Goal: Task Accomplishment & Management: Manage account settings

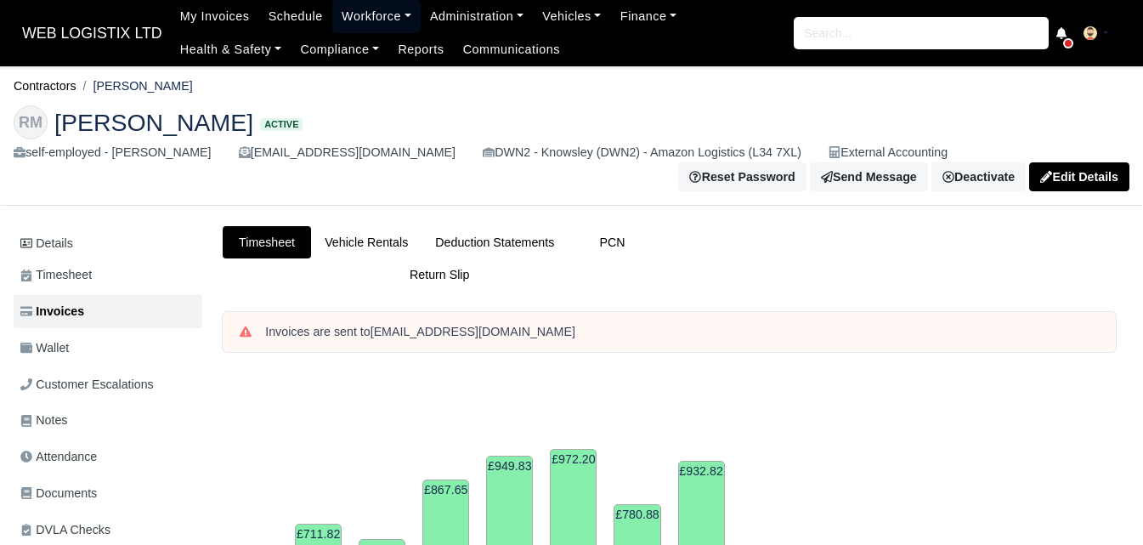
click at [356, 25] on link "Workforce" at bounding box center [376, 16] width 88 height 33
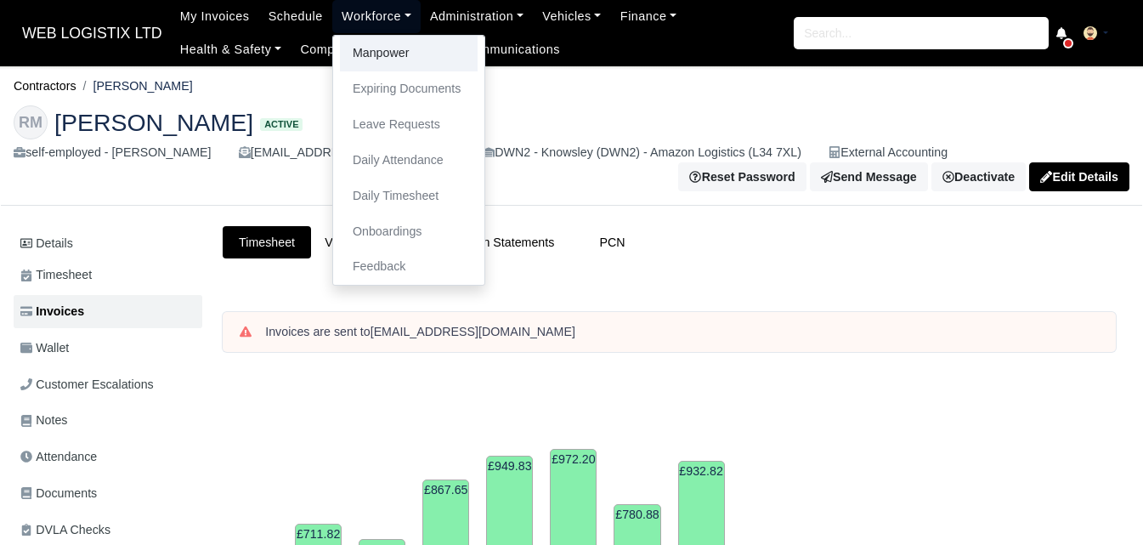
click at [355, 58] on link "Manpower" at bounding box center [409, 54] width 138 height 36
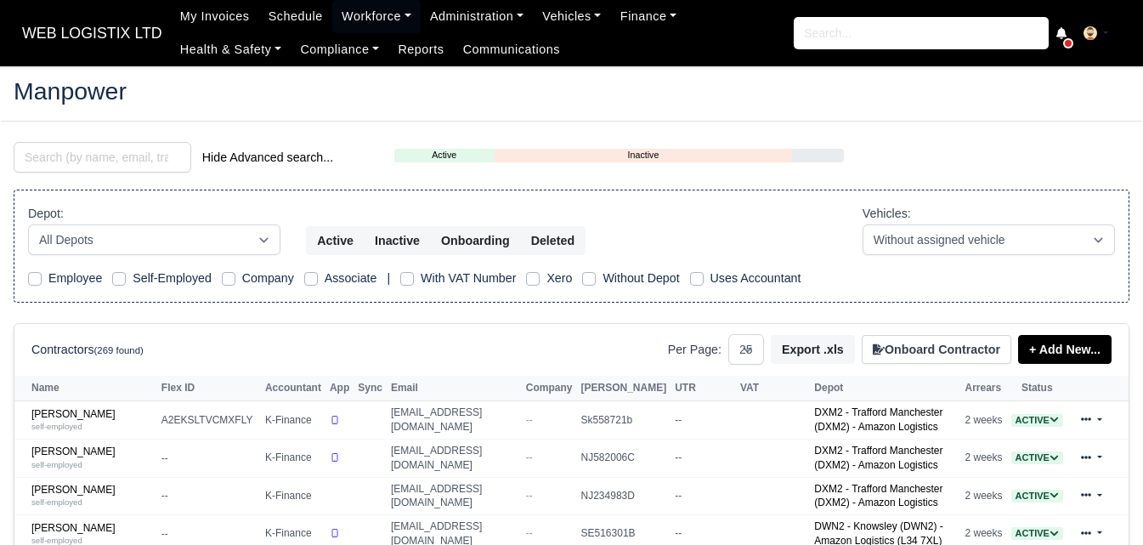
select select "25"
click at [137, 168] on input "search" at bounding box center [103, 157] width 178 height 31
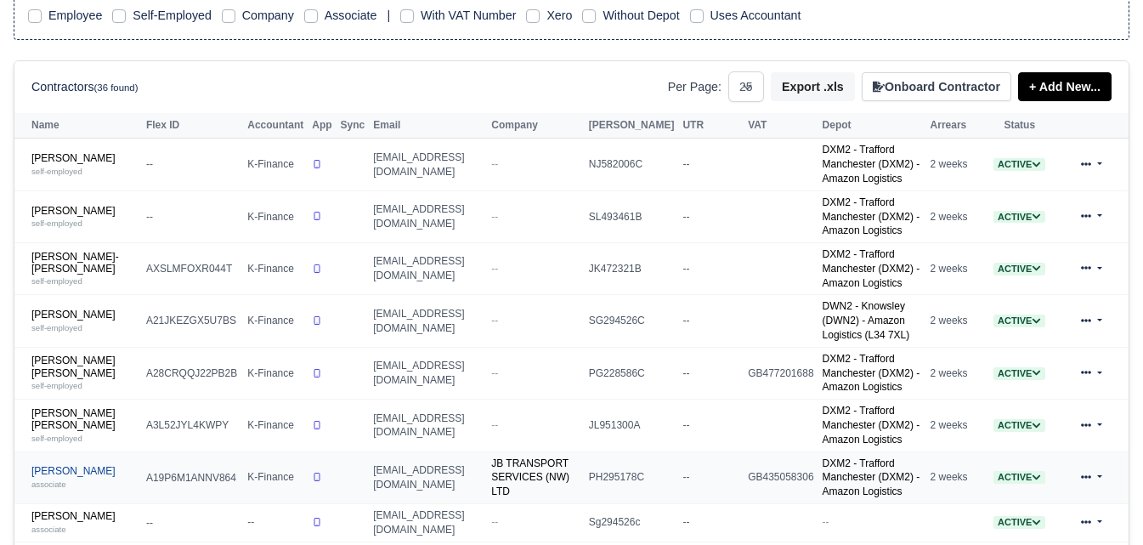
scroll to position [283, 0]
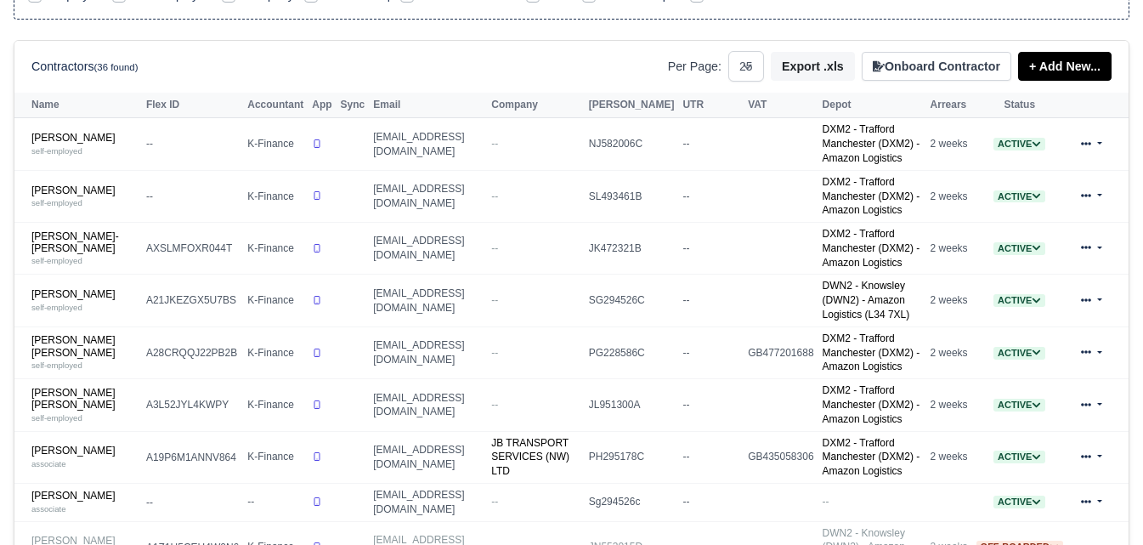
type input "LEWIS"
click at [72, 92] on div "Contractors (36 found) Per Page: 10 25 50 Export .xls Onboard Contractor + Add …" at bounding box center [571, 66] width 1114 height 51
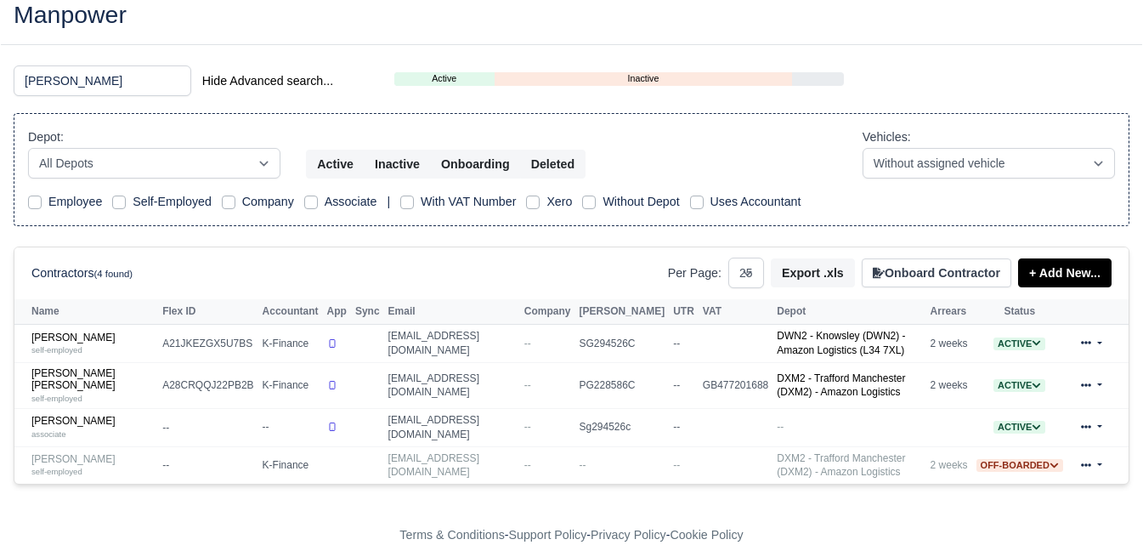
scroll to position [73, 0]
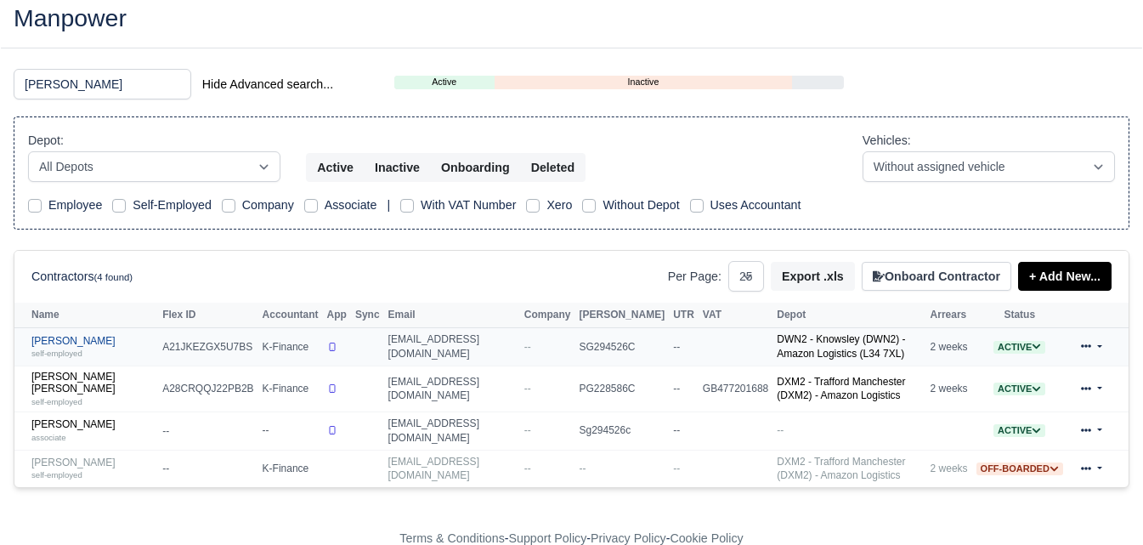
click at [82, 347] on div "self-employed" at bounding box center [92, 353] width 122 height 12
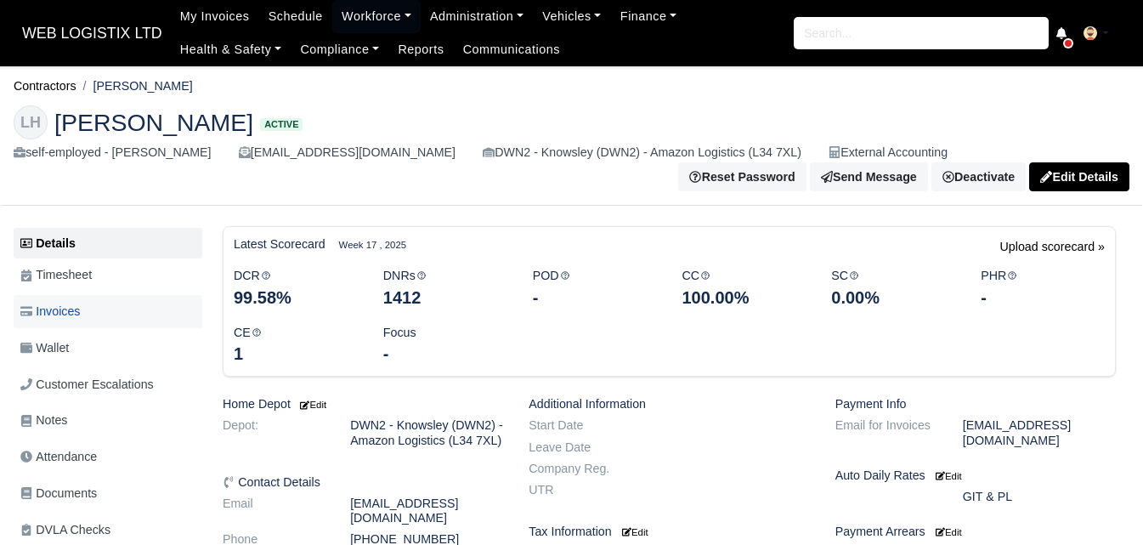
click at [83, 307] on link "Invoices" at bounding box center [108, 311] width 189 height 33
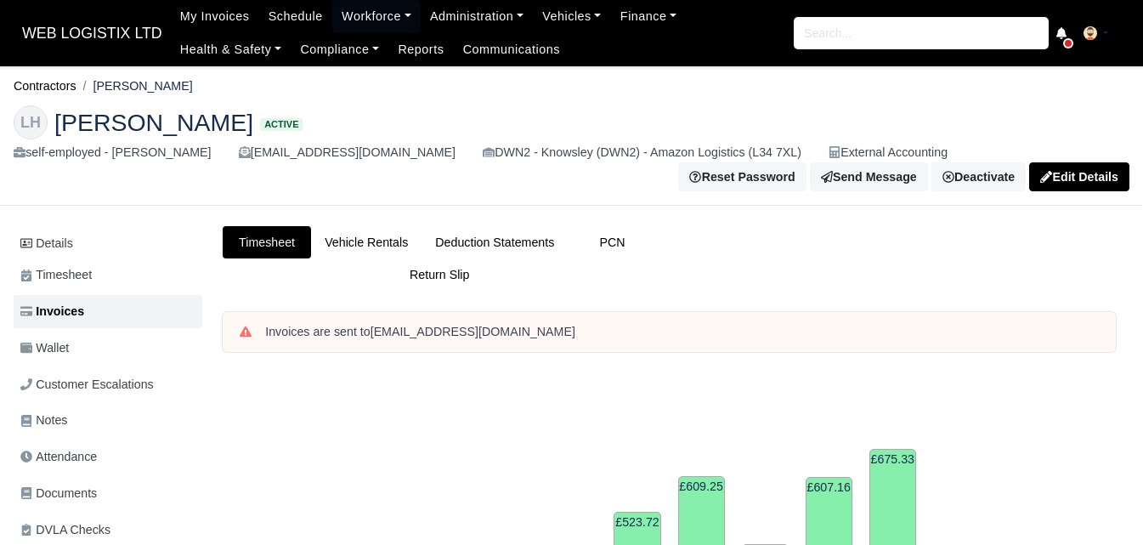
scroll to position [425, 0]
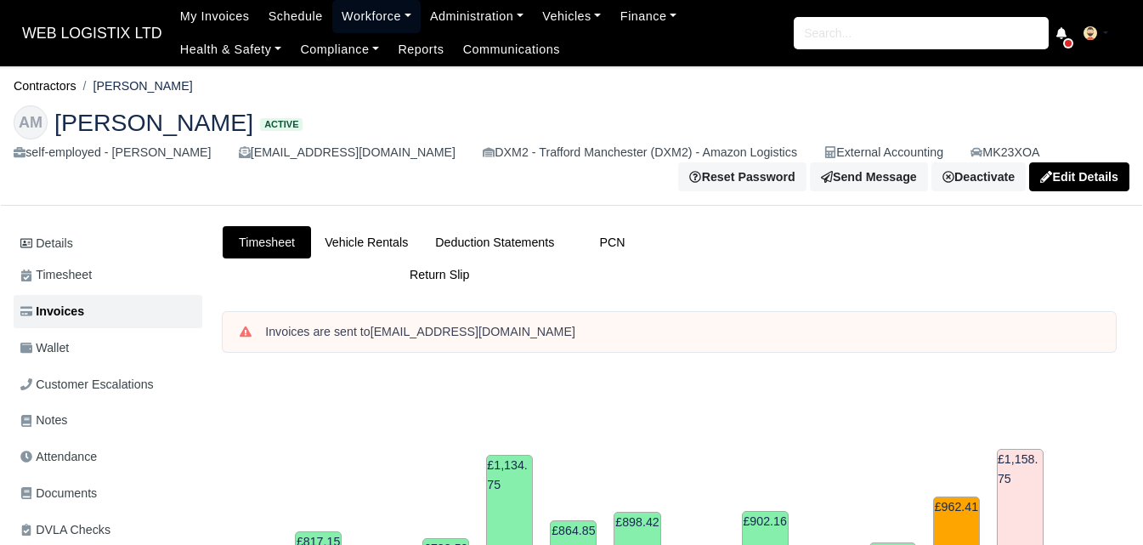
click at [358, 25] on link "Workforce" at bounding box center [376, 16] width 88 height 33
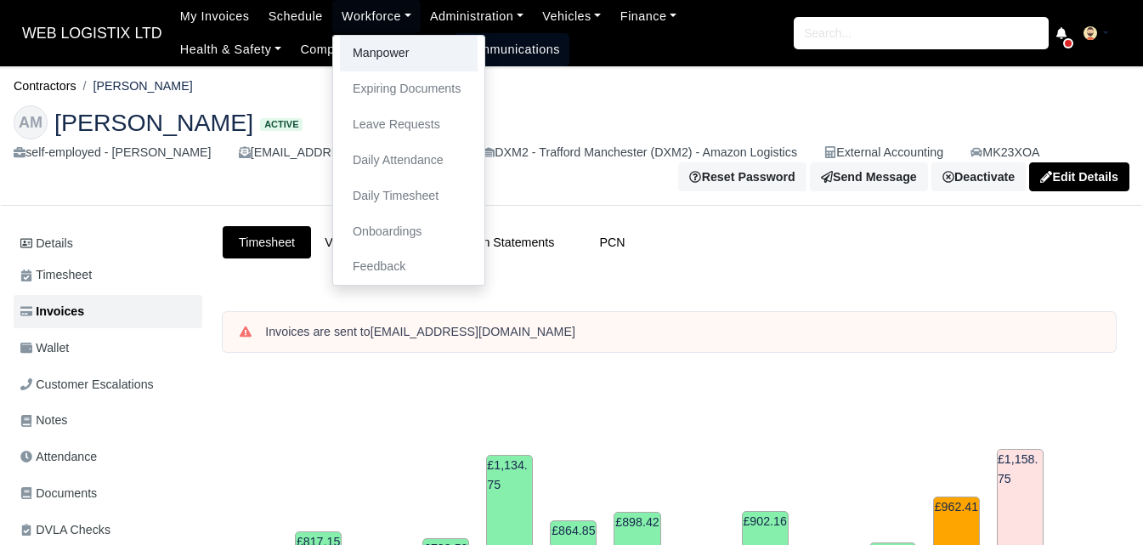
click at [358, 48] on link "Manpower" at bounding box center [409, 54] width 138 height 36
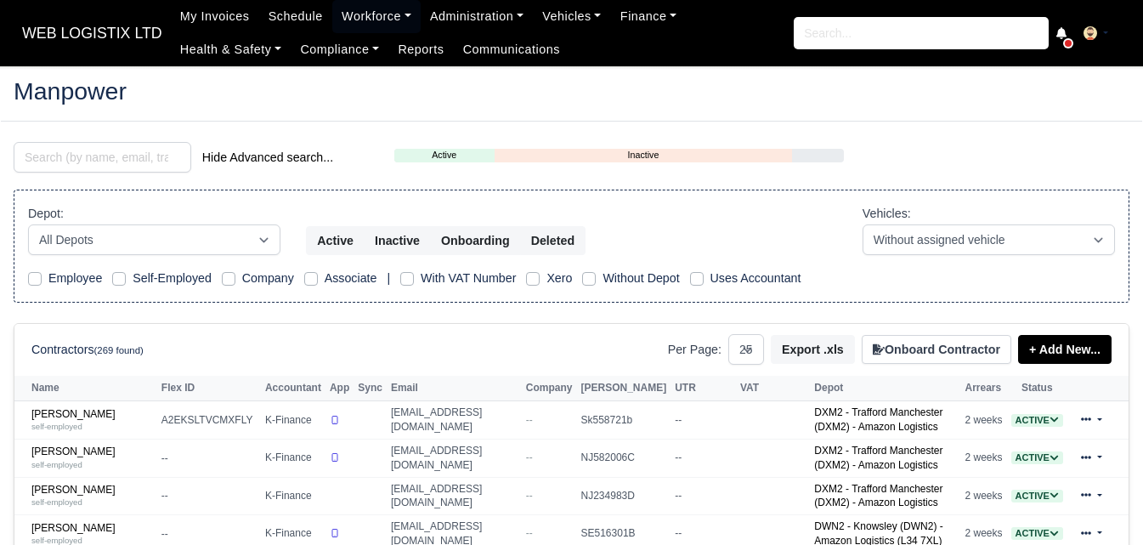
select select "25"
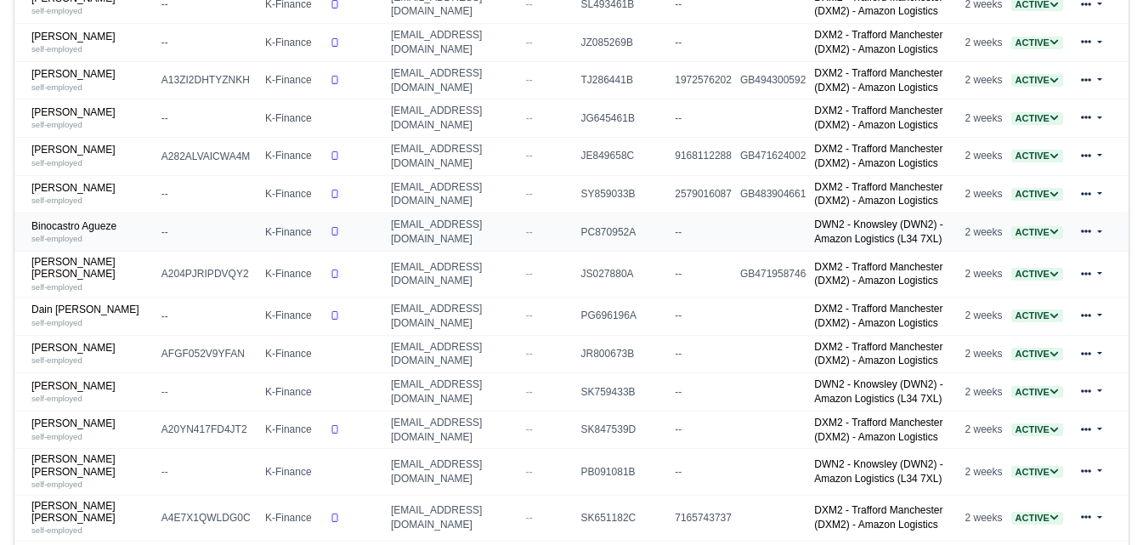
scroll to position [567, 0]
click at [85, 222] on td "Binocastro Agueze self-employed" at bounding box center [85, 232] width 143 height 38
click at [78, 237] on link "Binocastro Agueze self-employed" at bounding box center [91, 232] width 121 height 25
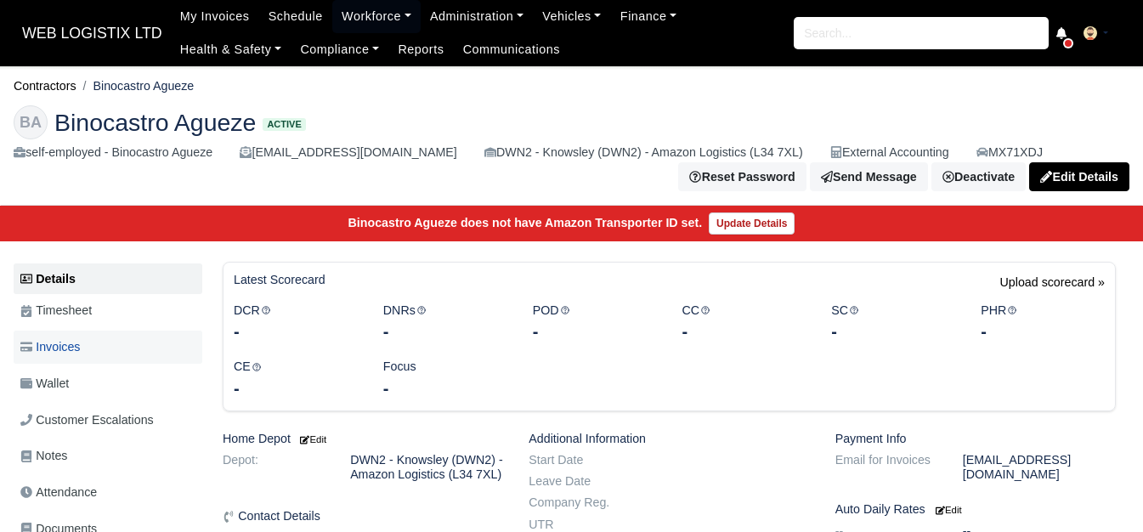
click at [65, 350] on span "Invoices" at bounding box center [49, 347] width 59 height 20
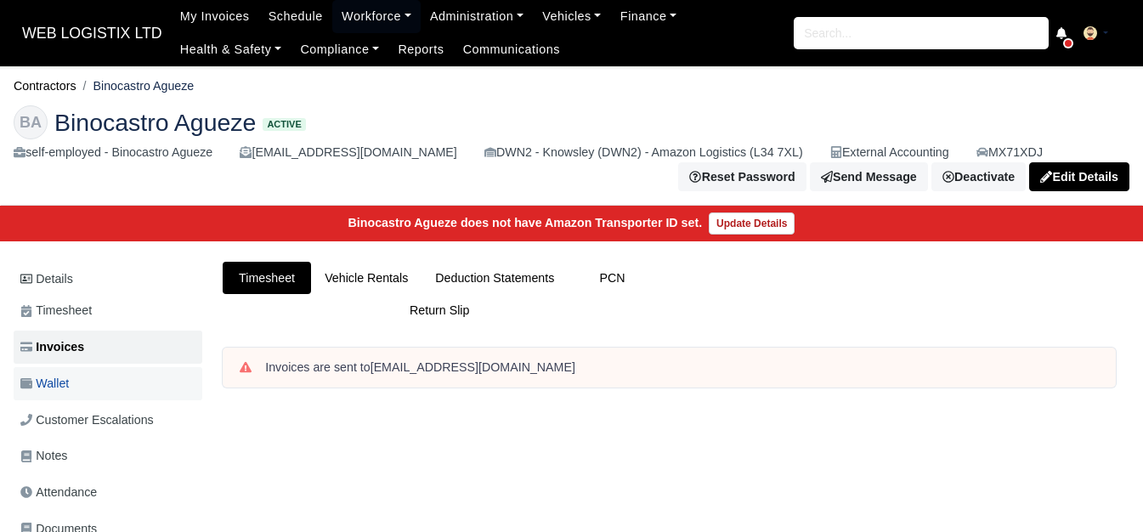
click at [108, 387] on link "Wallet" at bounding box center [108, 383] width 189 height 33
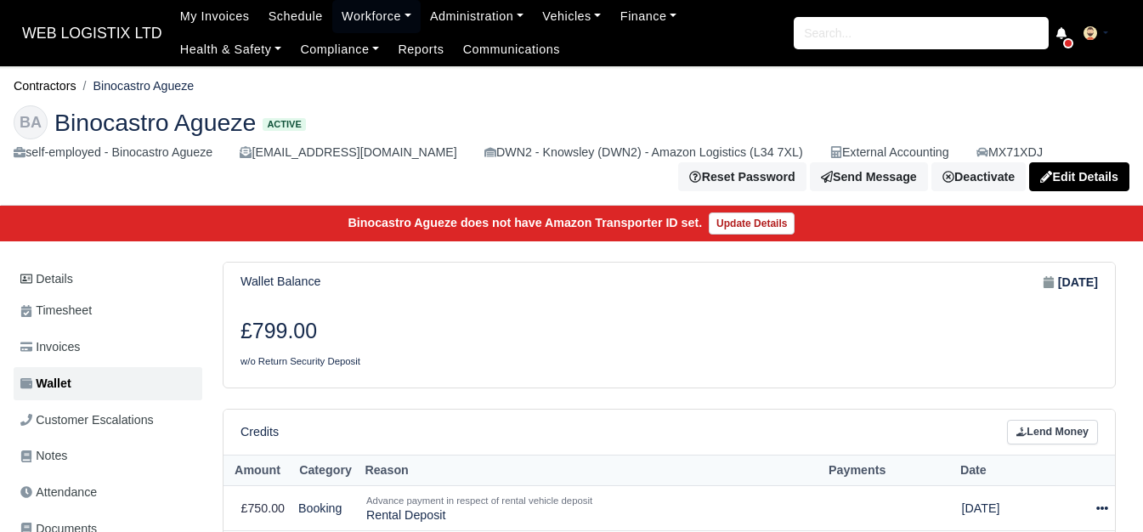
drag, startPoint x: 156, startPoint y: 91, endPoint x: 178, endPoint y: 99, distance: 23.7
click at [178, 99] on main "Contractors Binocastro Agueze BA Binocastro Agueze Active self-employed - Binoc…" at bounding box center [571, 478] width 1143 height 783
click at [178, 99] on div "BA Binocastro Agueze Active self-employed - Binocastro Agueze binocastro@yahoo.…" at bounding box center [571, 149] width 1141 height 114
click at [160, 82] on li "Binocastro Agueze" at bounding box center [135, 86] width 118 height 20
click at [190, 78] on li "Binocastro Agueze" at bounding box center [135, 86] width 118 height 20
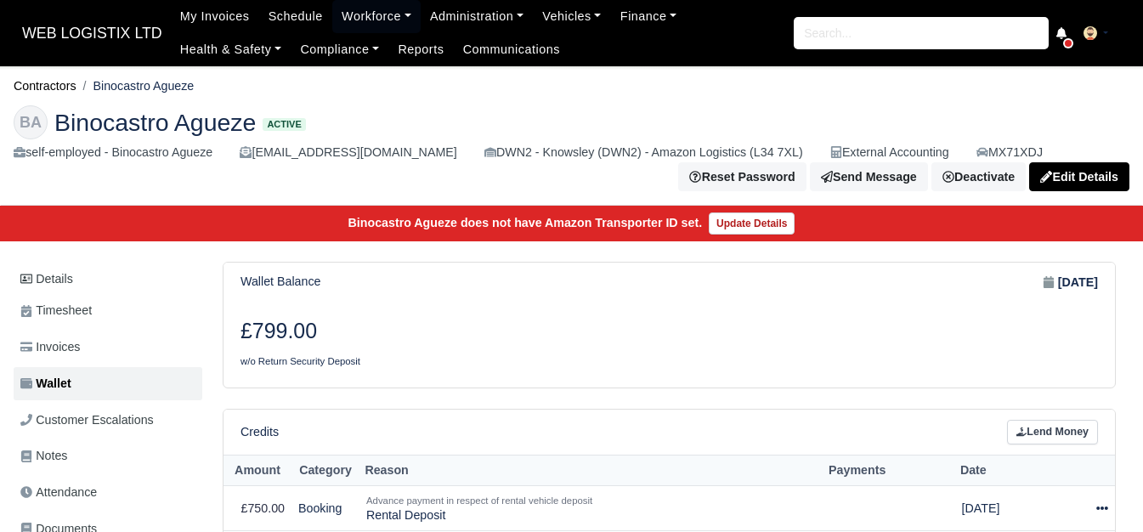
drag, startPoint x: 160, startPoint y: 82, endPoint x: 175, endPoint y: 79, distance: 15.5
click at [175, 79] on li "Binocastro Agueze" at bounding box center [135, 86] width 118 height 20
click at [209, 82] on ol "Contractors Binocastro Agueze" at bounding box center [572, 86] width 1116 height 26
drag, startPoint x: 158, startPoint y: 84, endPoint x: 207, endPoint y: 88, distance: 49.4
click at [207, 88] on ol "Contractors Binocastro Agueze" at bounding box center [572, 86] width 1116 height 26
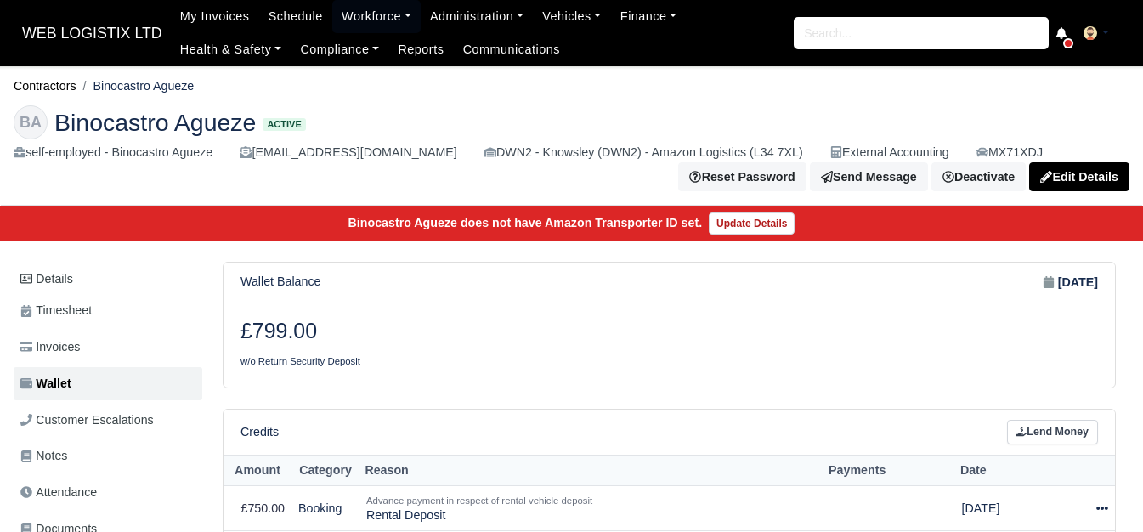
copy li "Agueze"
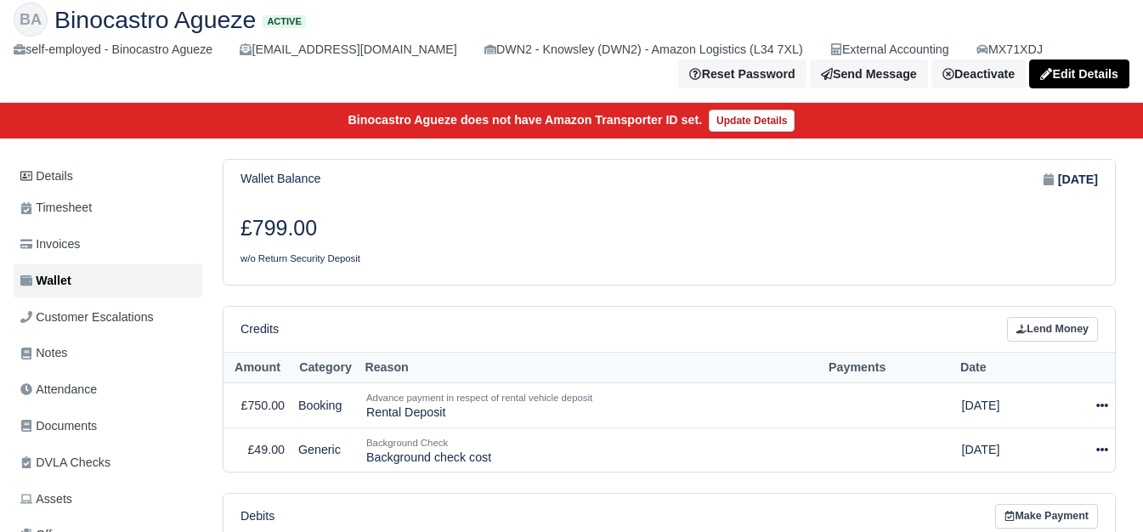
scroll to position [142, 0]
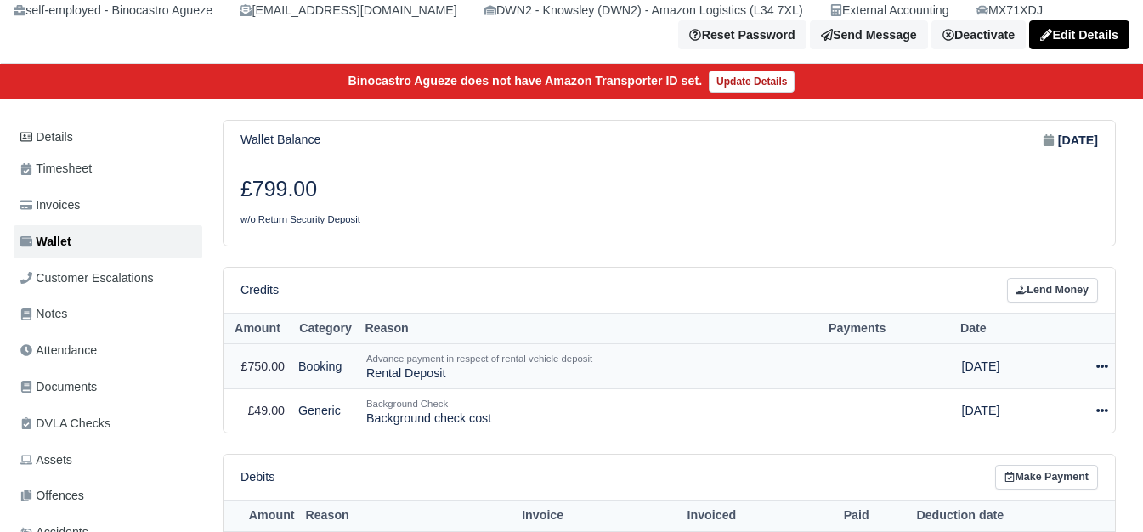
click at [1107, 372] on icon at bounding box center [1102, 366] width 12 height 12
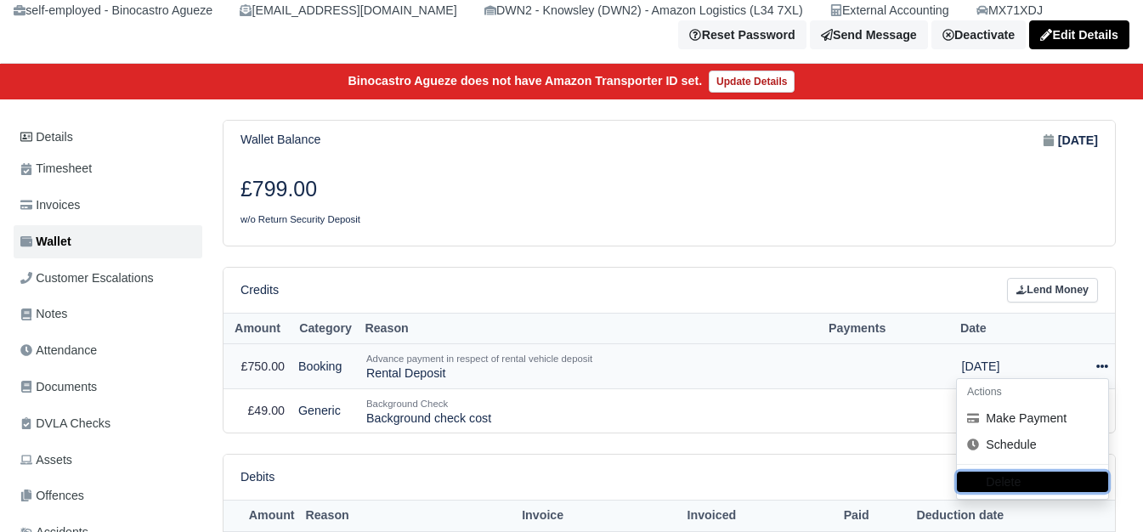
click at [999, 477] on button "Delete" at bounding box center [1032, 482] width 151 height 20
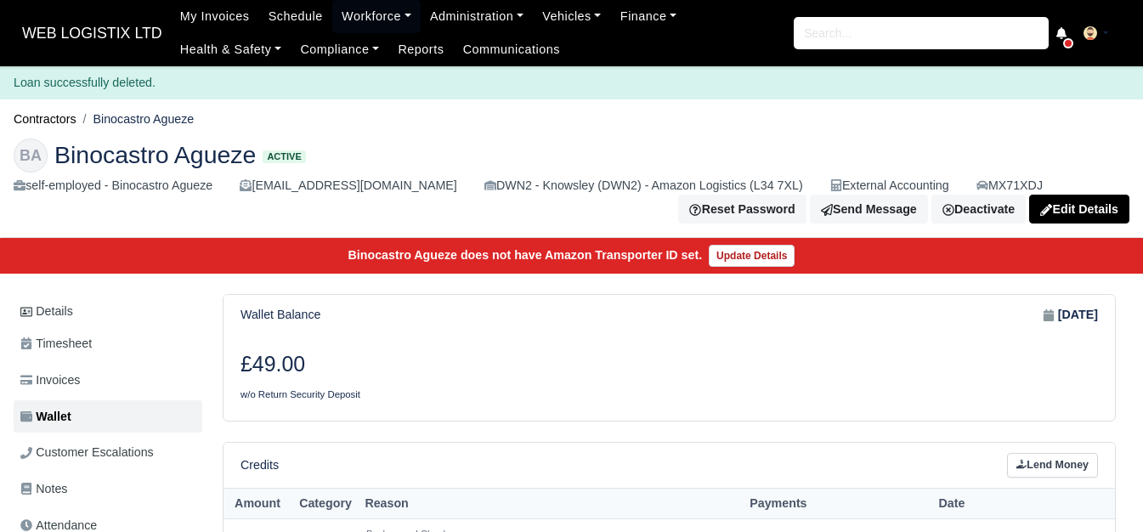
click at [978, 208] on link "Deactivate" at bounding box center [978, 209] width 94 height 29
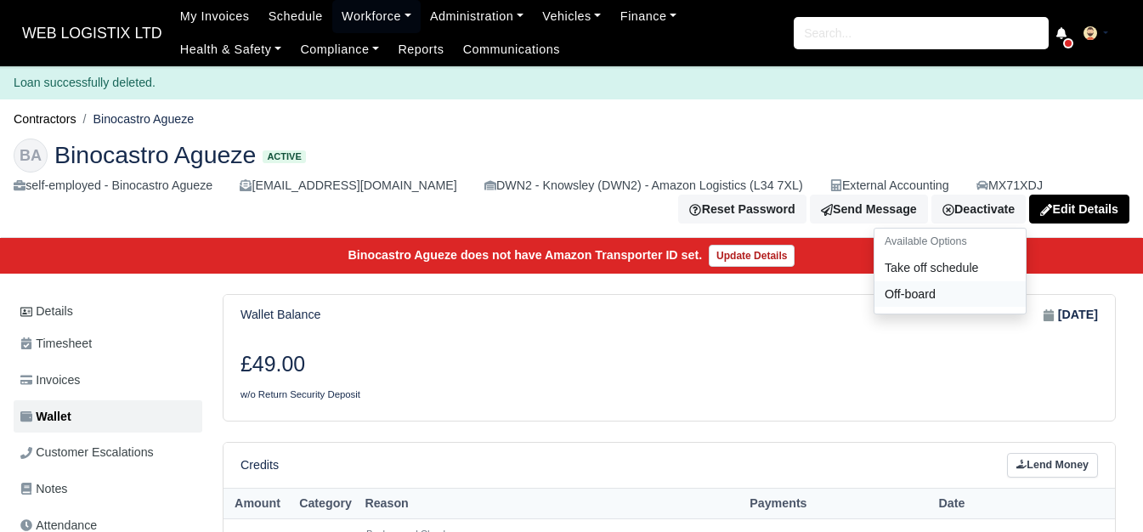
click at [920, 300] on link "Off-board" at bounding box center [949, 294] width 151 height 26
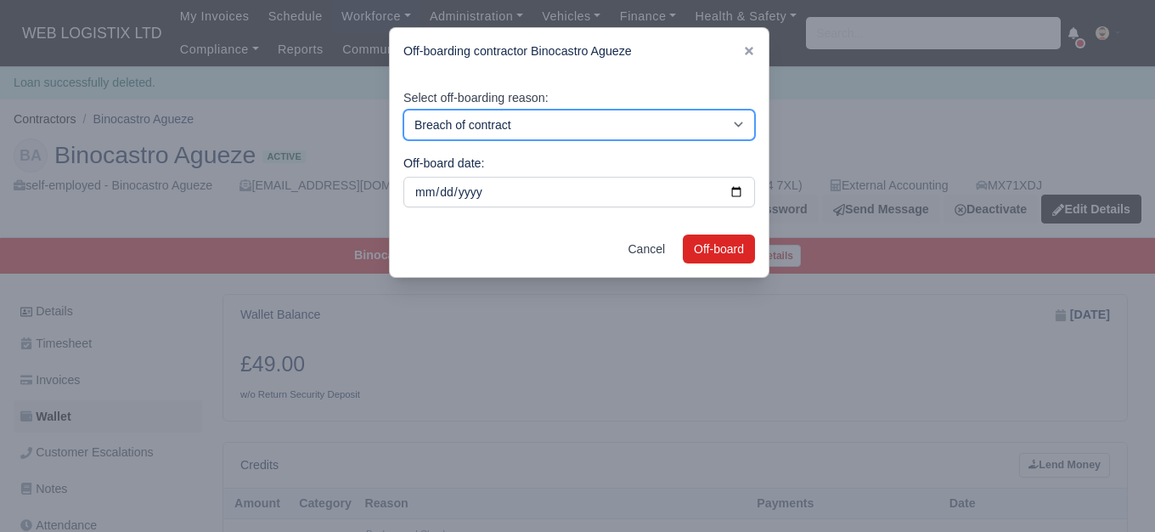
click at [538, 121] on select "Breach of contract Personal decision Too many parcels Heavy routes Another comp…" at bounding box center [580, 125] width 352 height 31
select select "personal-decision"
click at [404, 110] on select "Breach of contract Personal decision Too many parcels Heavy routes Another comp…" at bounding box center [580, 125] width 352 height 31
click at [514, 119] on select "Breach of contract Personal decision Too many parcels Heavy routes Another comp…" at bounding box center [580, 125] width 352 height 31
click at [404, 110] on select "Breach of contract Personal decision Too many parcels Heavy routes Another comp…" at bounding box center [580, 125] width 352 height 31
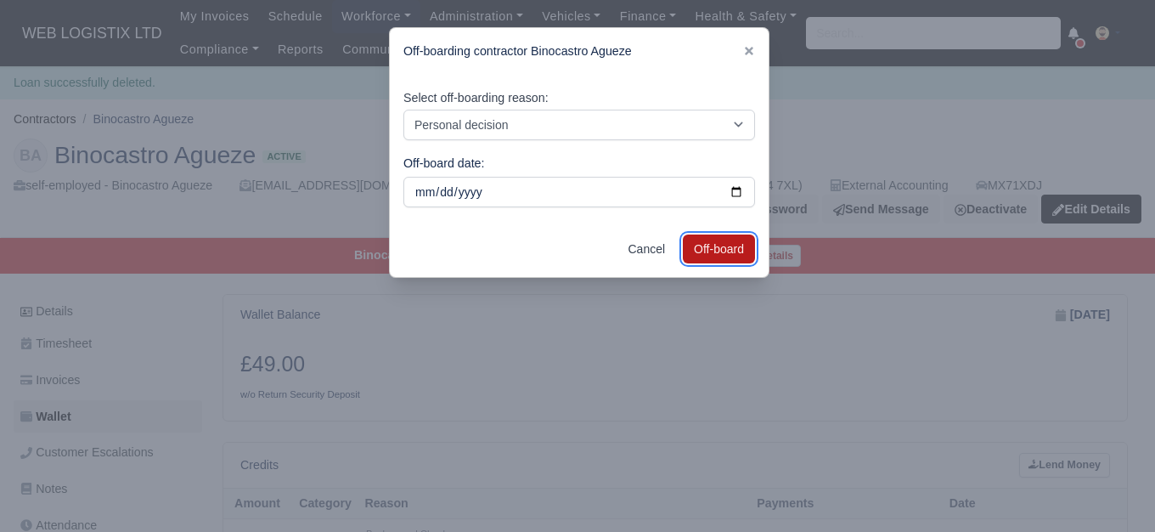
click at [715, 246] on button "Off-board" at bounding box center [719, 248] width 72 height 29
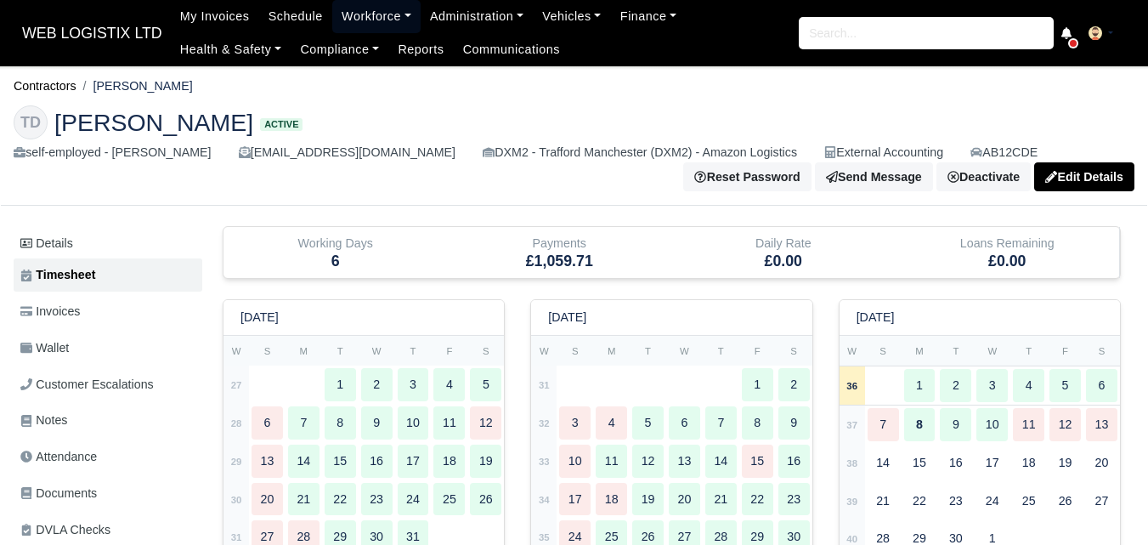
click at [365, 4] on link "Workforce" at bounding box center [376, 16] width 88 height 33
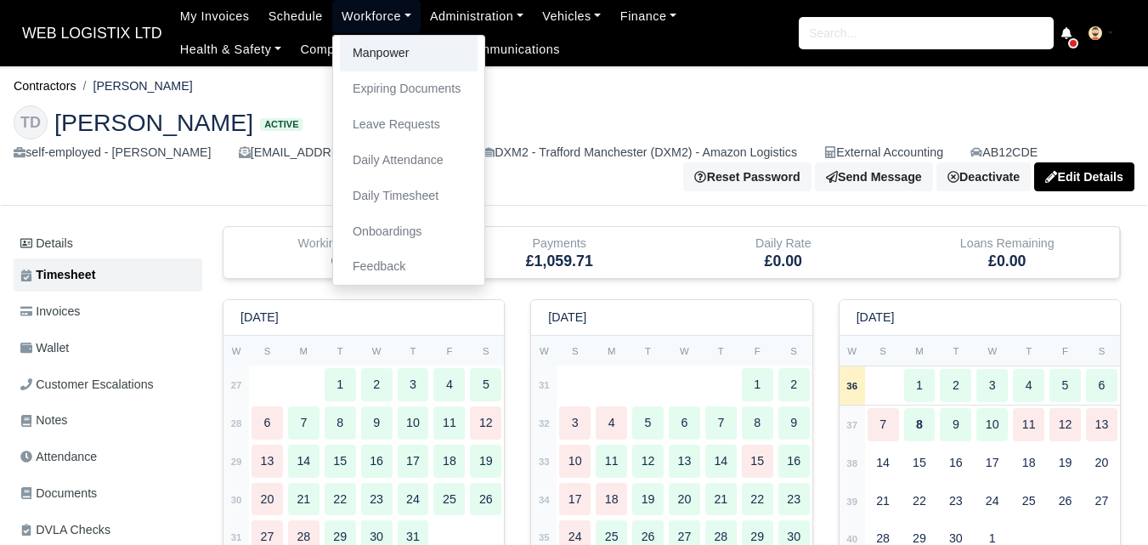
click at [361, 42] on link "Manpower" at bounding box center [409, 54] width 138 height 36
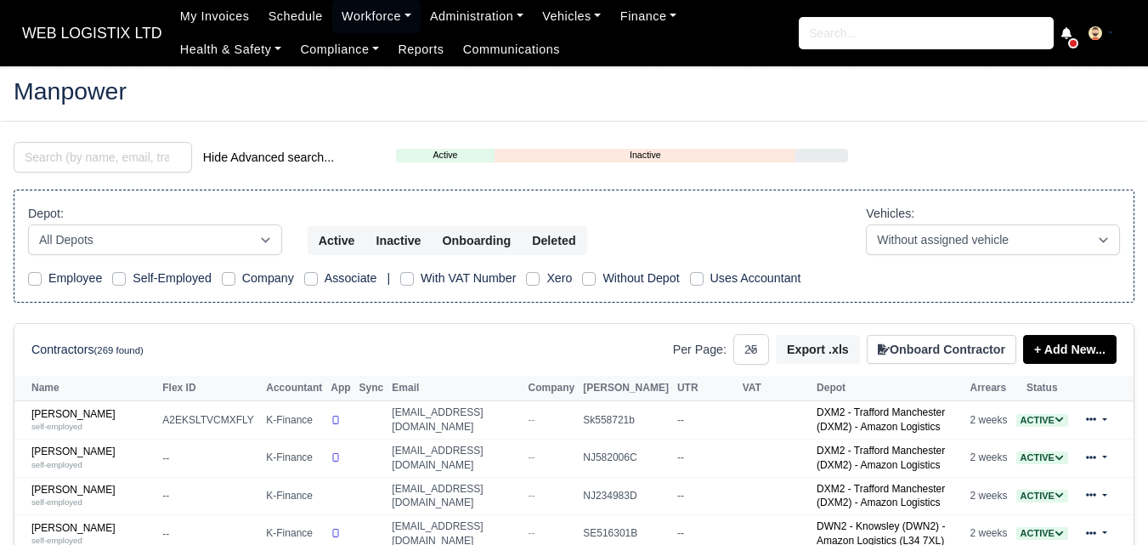
select select "25"
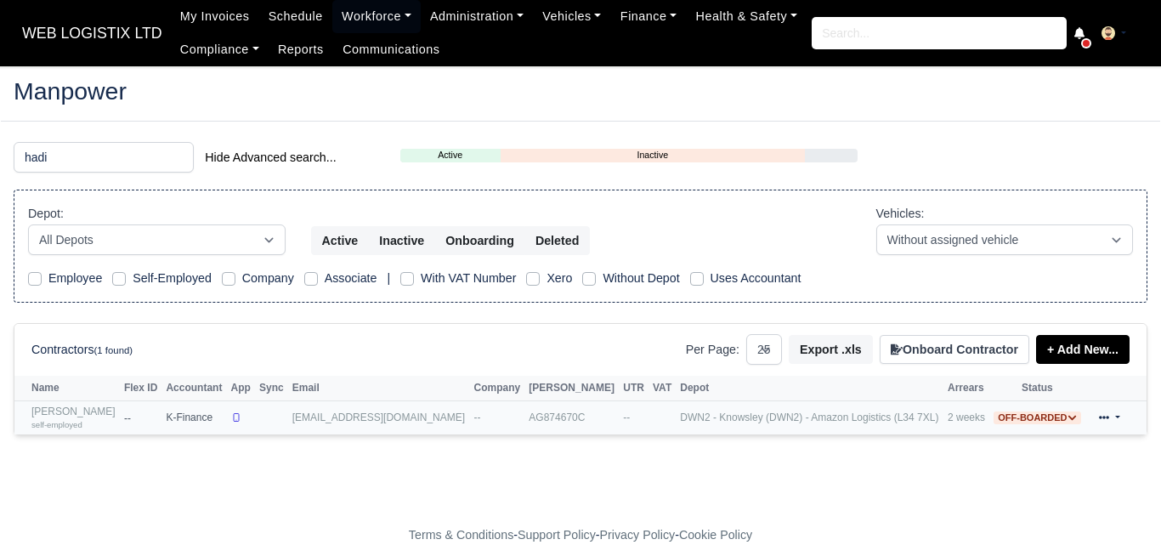
type input "hadi"
click at [69, 425] on small "self-employed" at bounding box center [56, 424] width 51 height 9
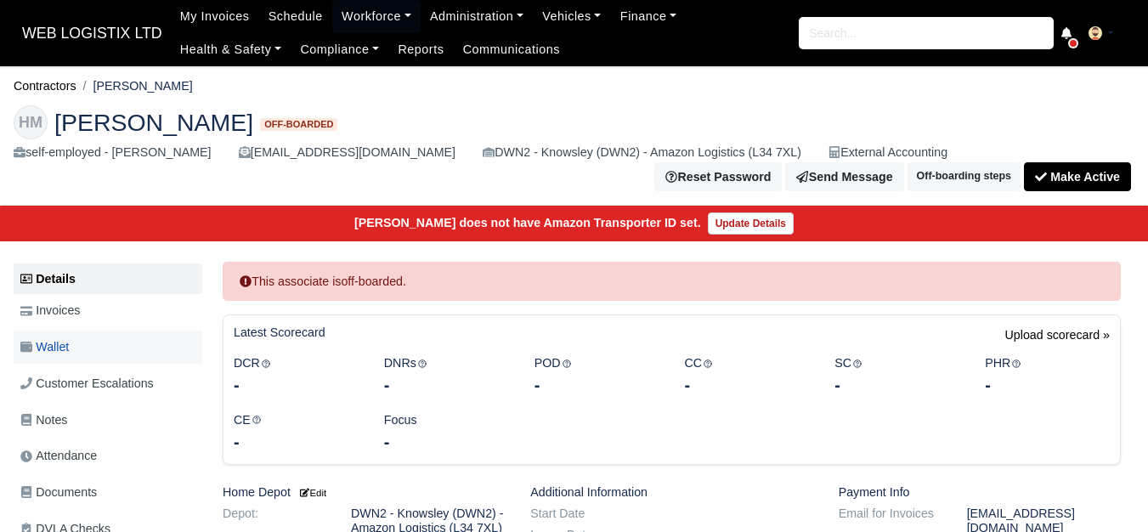
click at [74, 341] on link "Wallet" at bounding box center [108, 346] width 189 height 33
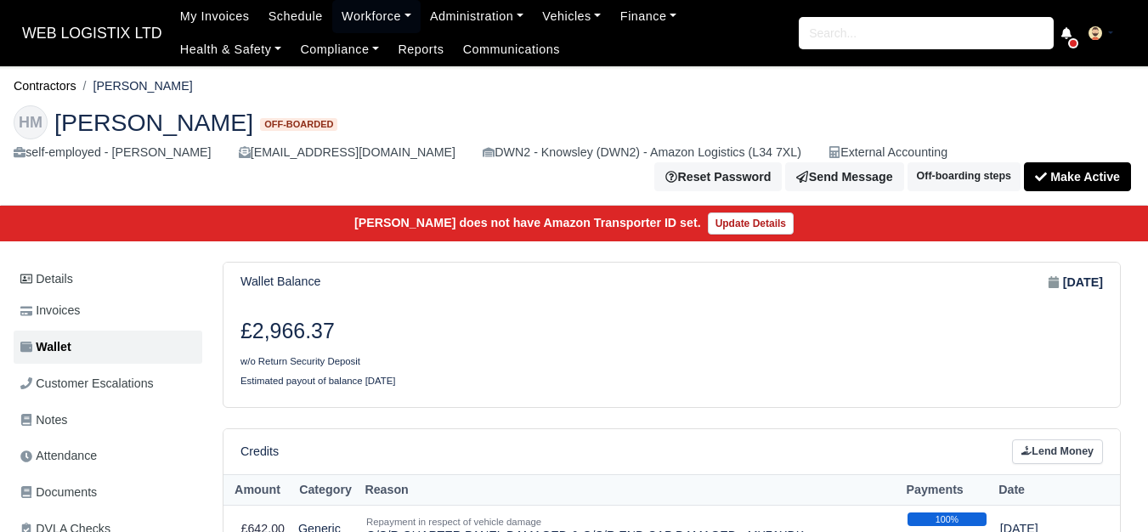
click at [493, 286] on div "Wallet Balance [DATE]" at bounding box center [671, 283] width 862 height 20
